Goal: Task Accomplishment & Management: Complete application form

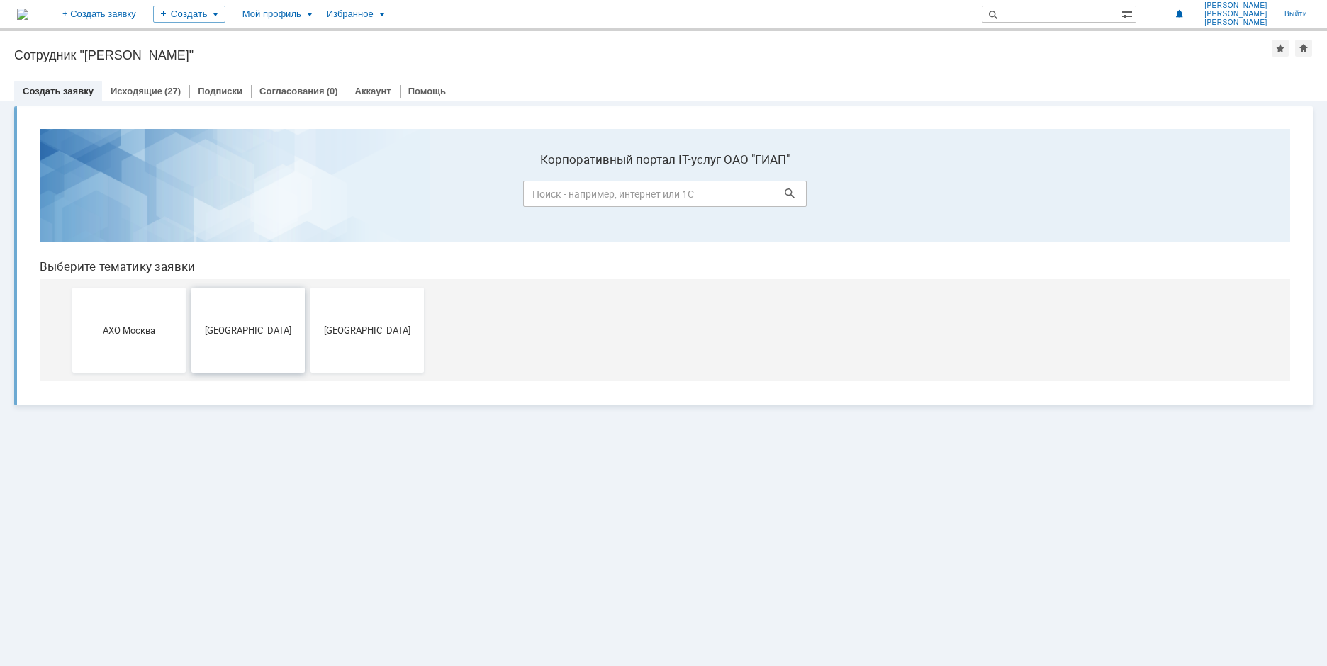
click at [265, 326] on span "[GEOGRAPHIC_DATA]" at bounding box center [248, 330] width 105 height 11
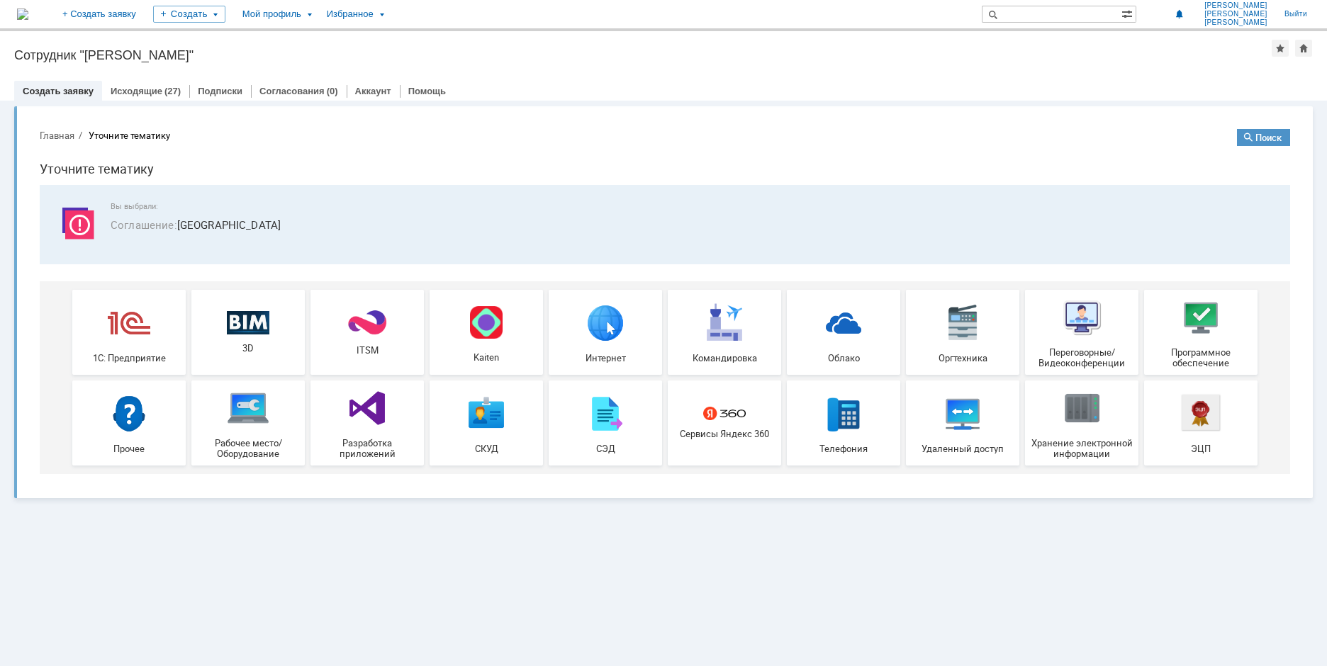
click at [265, 326] on img at bounding box center [248, 322] width 43 height 24
click at [135, 83] on div "Исходящие (27)" at bounding box center [145, 91] width 87 height 21
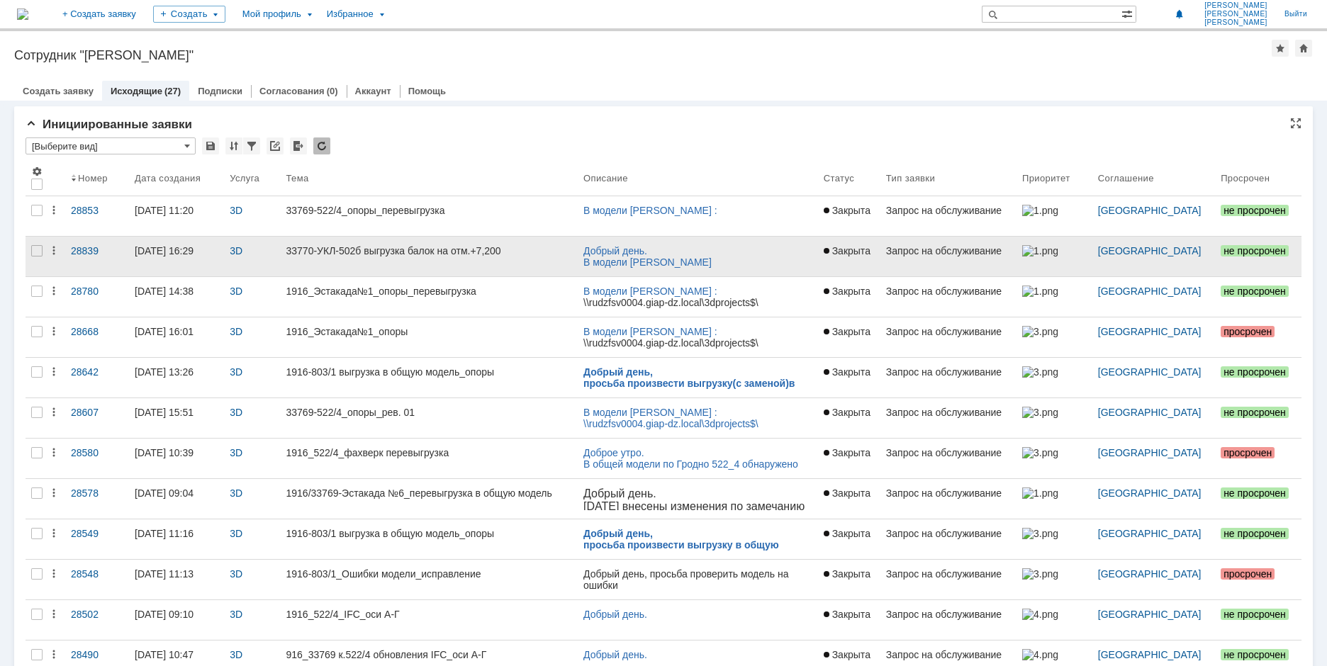
click at [367, 242] on link "33770-УКЛ-502б выгрузка балок на отм.+7,200" at bounding box center [428, 257] width 297 height 40
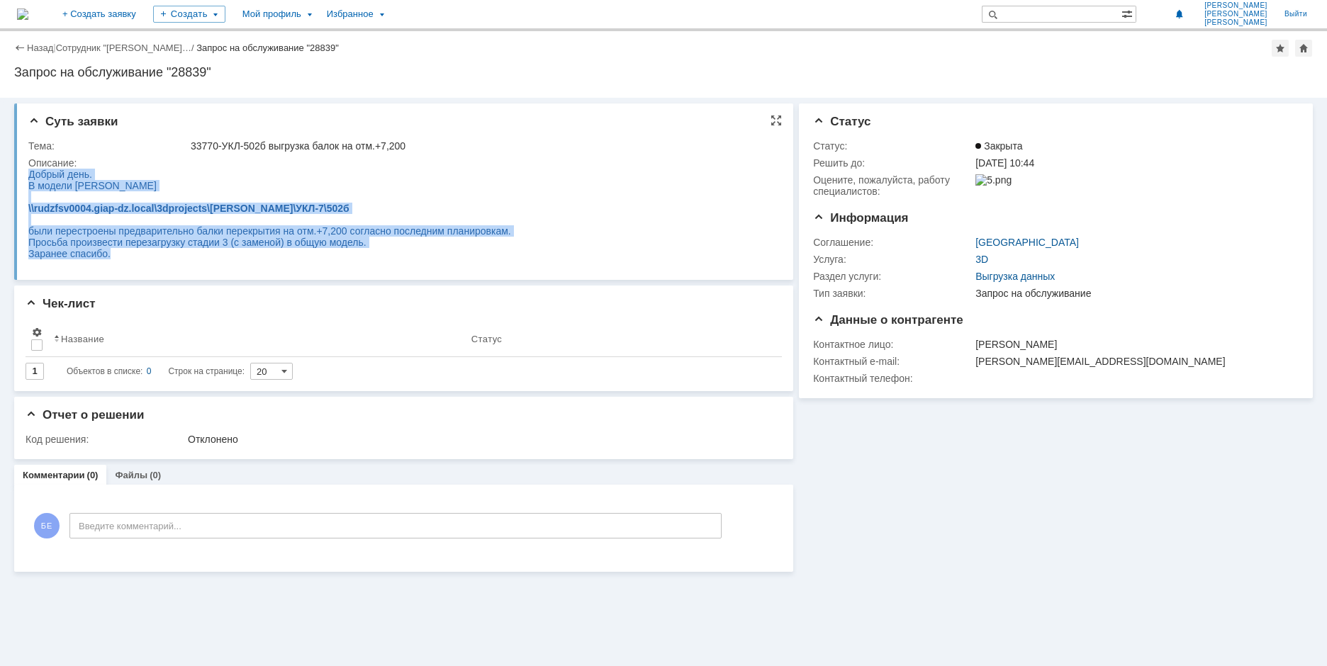
drag, startPoint x: 28, startPoint y: 175, endPoint x: 120, endPoint y: 259, distance: 123.9
click at [120, 259] on body "Добрый день. В модели [PERSON_NAME] \\rudzfsv0004.giap-dz.local\3dprojects\[PER…" at bounding box center [269, 214] width 483 height 91
copy body "Добрый день. В модели [PERSON_NAME] \\rudzfsv0004.giap-dz.local\3dprojects\[PER…"
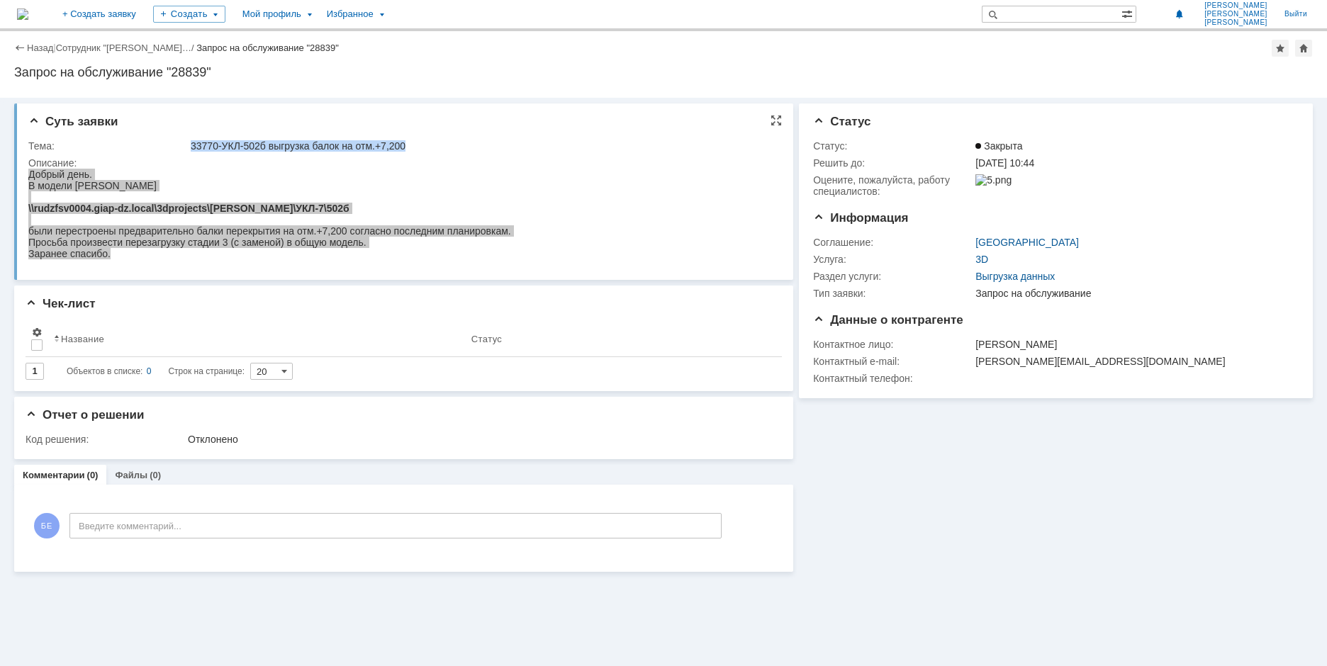
drag, startPoint x: 191, startPoint y: 147, endPoint x: 422, endPoint y: 152, distance: 231.1
click at [422, 152] on td "33770-УКЛ-502б выгрузка балок на отм.+7,200" at bounding box center [481, 145] width 587 height 17
copy div "33770-УКЛ-502б выгрузка балок на отм.+7,200"
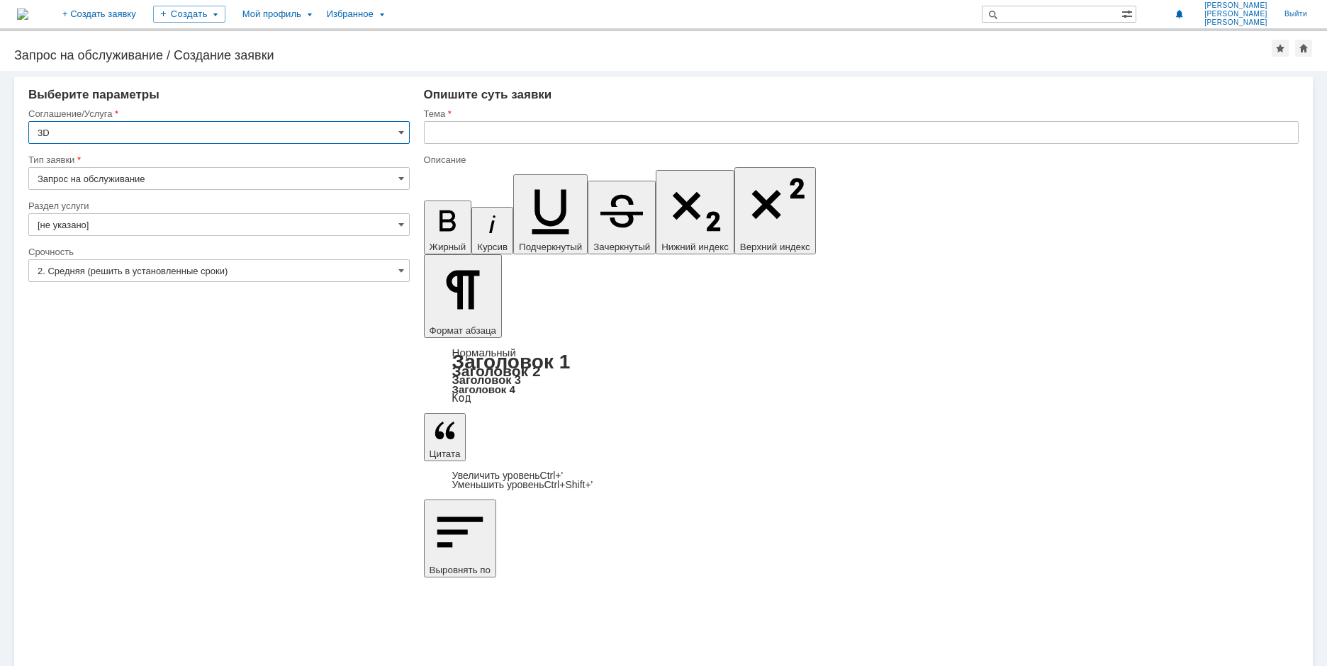
click at [267, 218] on input "[не указано]" at bounding box center [218, 224] width 381 height 23
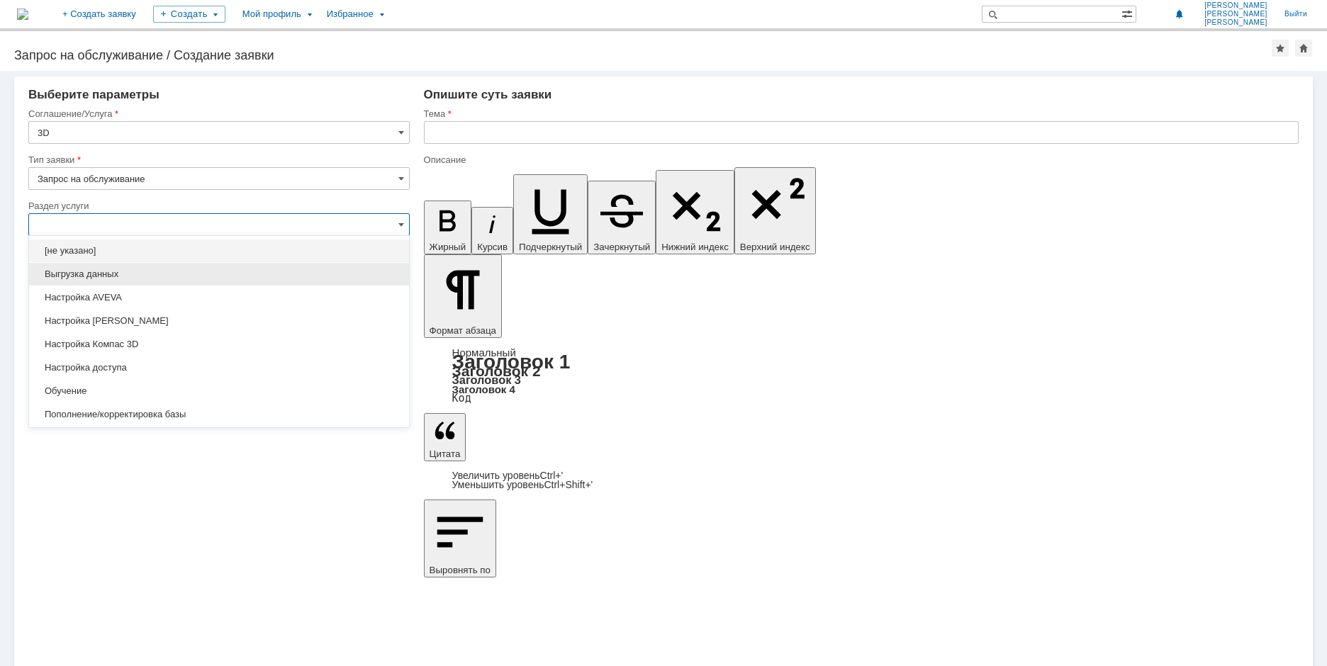
click at [149, 272] on span "Выгрузка данных" at bounding box center [219, 274] width 363 height 11
type input "Выгрузка данных"
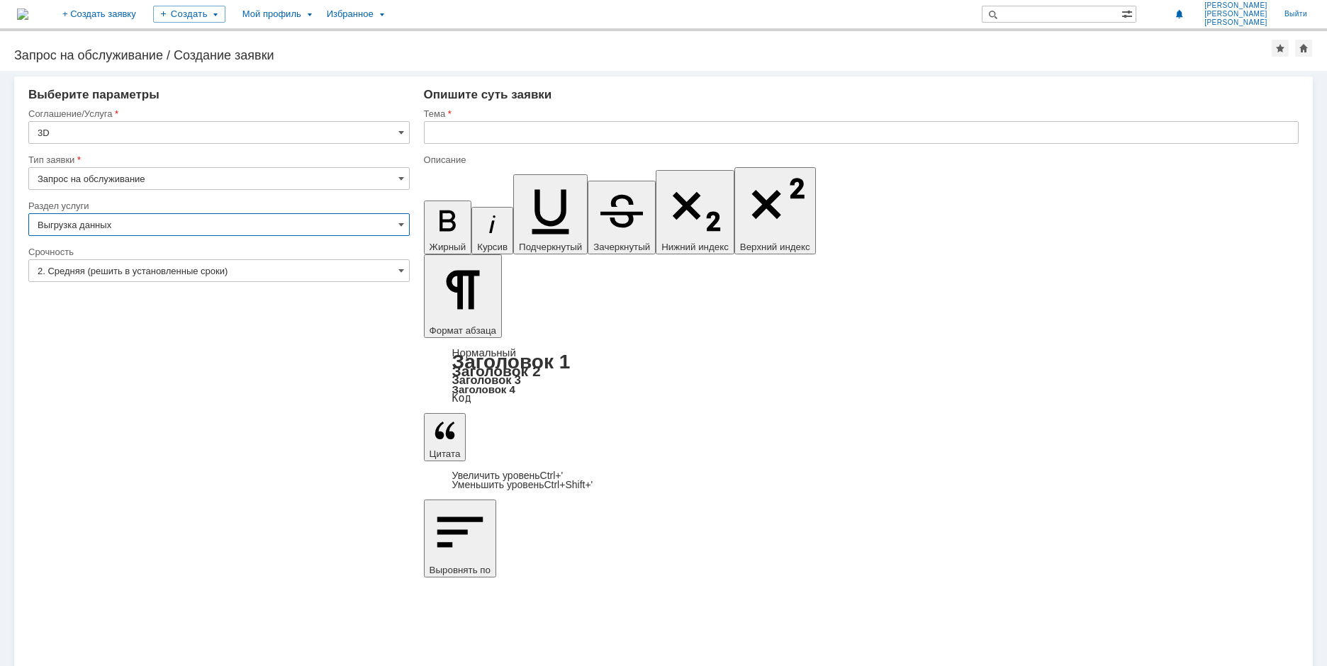
type input "ПО: Revit/Tekla Проект ** Корпус **"
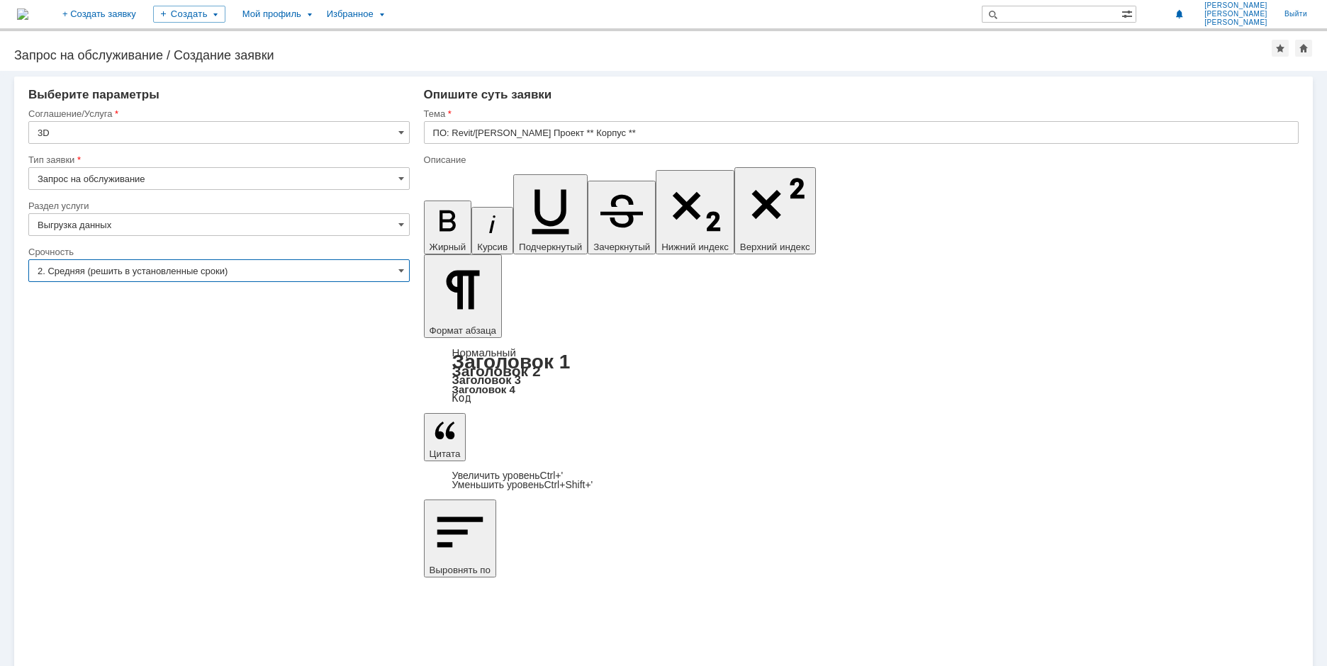
type input "Выгрузка данных"
click at [149, 272] on input "2. Средняя (решить в установленные сроки)" at bounding box center [218, 270] width 381 height 23
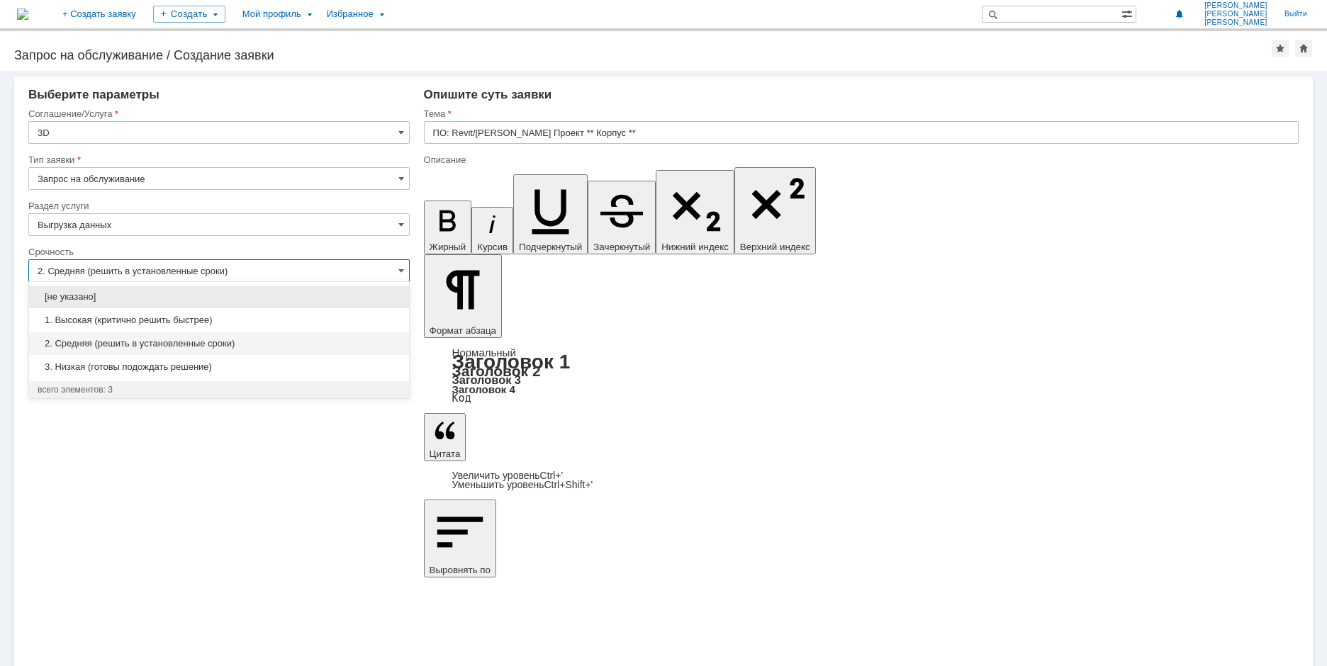
click at [149, 272] on input "2. Средняя (решить в установленные сроки)" at bounding box center [218, 270] width 381 height 23
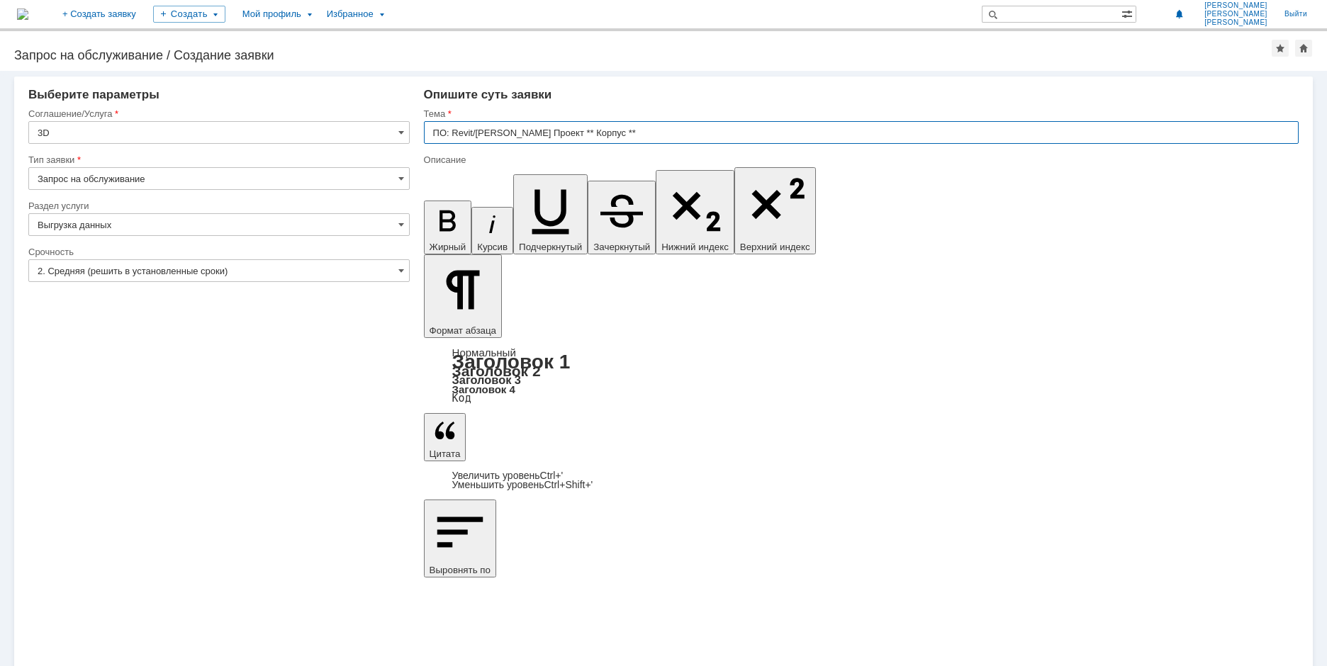
type input "2. Средняя (решить в установленные сроки)"
drag, startPoint x: 536, startPoint y: 5002, endPoint x: 429, endPoint y: 4962, distance: 114.4
drag, startPoint x: 756, startPoint y: 5005, endPoint x: 430, endPoint y: 5001, distance: 326.0
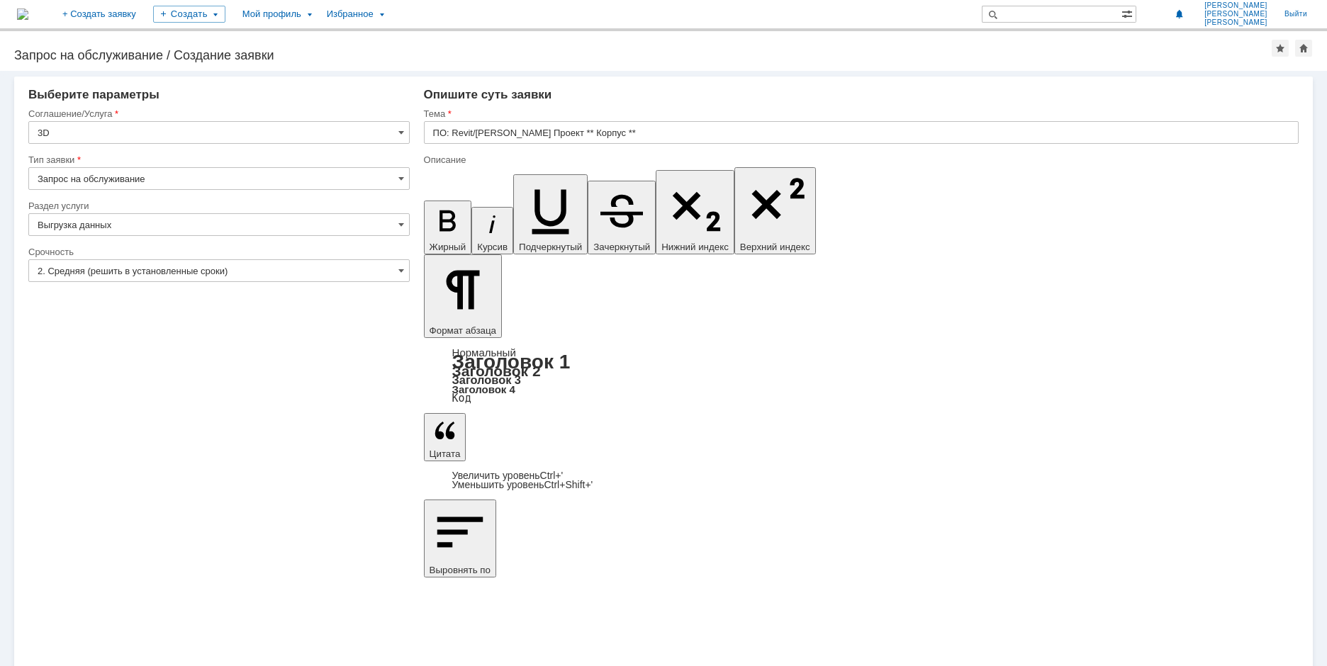
scroll to position [972, 5]
drag, startPoint x: 766, startPoint y: 5008, endPoint x: 431, endPoint y: 5000, distance: 335.3
click at [433, 203] on icon "button" at bounding box center [447, 221] width 37 height 37
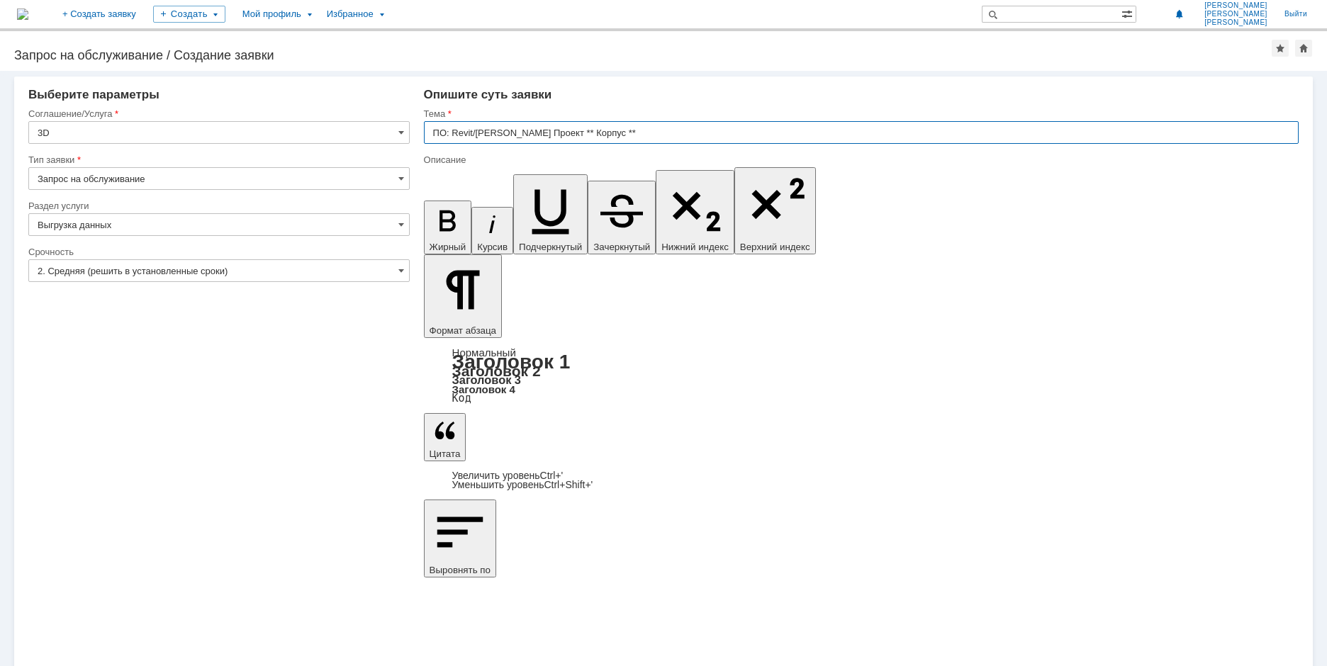
paste input "33770-УКЛ-502б выгрузка балок на отм.+7,200"
click at [563, 132] on input "33770-УКЛ-502б выгрузка балок на отм.+7,200" at bounding box center [861, 132] width 875 height 23
type input "33770-УКЛ-502б выгрузка конструкций на отм.+7,200"
